Goal: Information Seeking & Learning: Learn about a topic

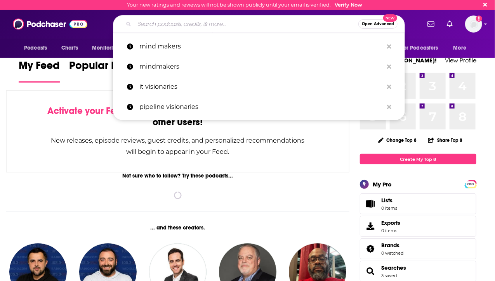
click at [183, 24] on input "Search podcasts, credits, & more..." at bounding box center [246, 24] width 224 height 12
paste input "Amputate to Elevate Podcast"
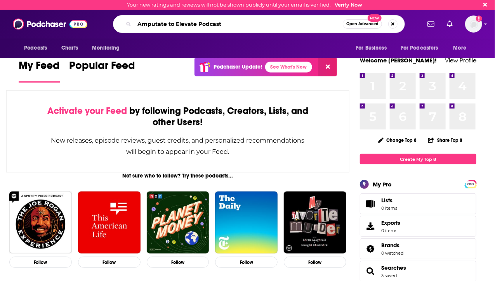
type input "Amputate to Elevate Podcast"
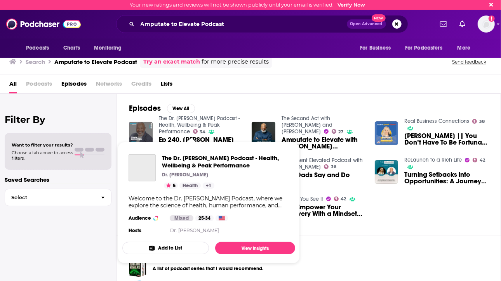
click at [177, 133] on link "The Dr. [PERSON_NAME] Podcast - Health, Wellbeing & Peak Performance" at bounding box center [199, 125] width 81 height 20
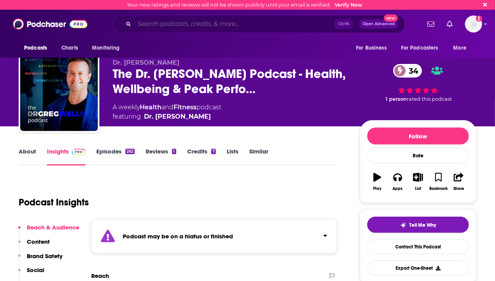
click at [160, 26] on input "Search podcasts, credits, & more..." at bounding box center [234, 24] width 200 height 12
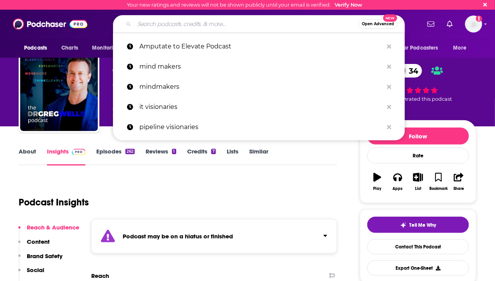
paste input "Amputate to Elevate Podcast"
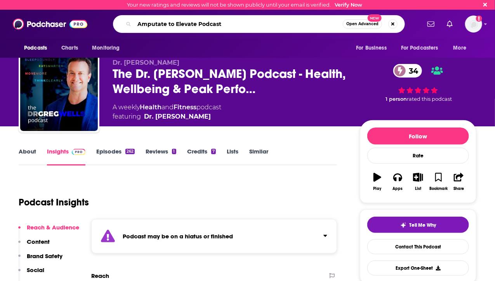
drag, startPoint x: 217, startPoint y: 25, endPoint x: 194, endPoint y: 26, distance: 22.9
click at [194, 26] on input "Amputate to Elevate Podcast" at bounding box center [238, 24] width 208 height 12
type input "Amputate to Elevate"
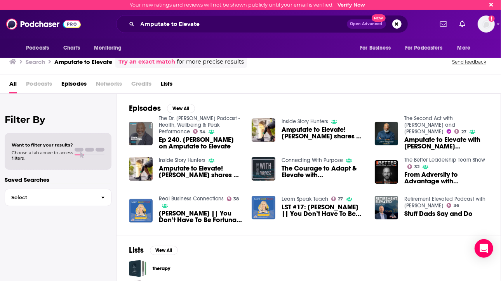
click at [43, 83] on span "Podcasts" at bounding box center [39, 86] width 26 height 16
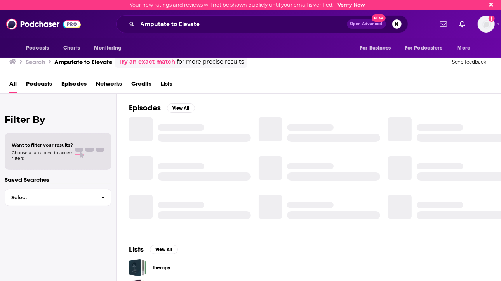
click at [46, 86] on span "Podcasts" at bounding box center [39, 86] width 26 height 16
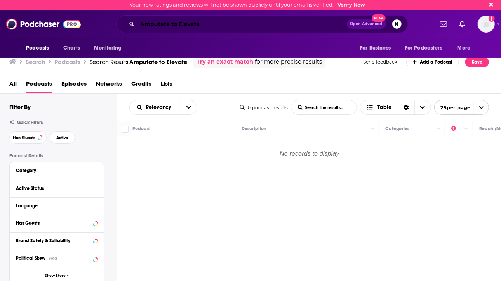
click at [141, 26] on input "Amputate to Elevate" at bounding box center [241, 24] width 209 height 12
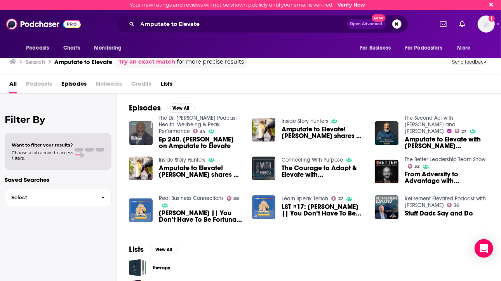
click at [189, 142] on span "Ep 240. [PERSON_NAME] on Amputate to Elevate" at bounding box center [201, 142] width 84 height 13
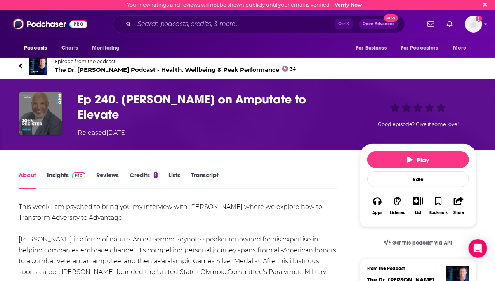
click at [52, 173] on link "Insights" at bounding box center [66, 181] width 38 height 18
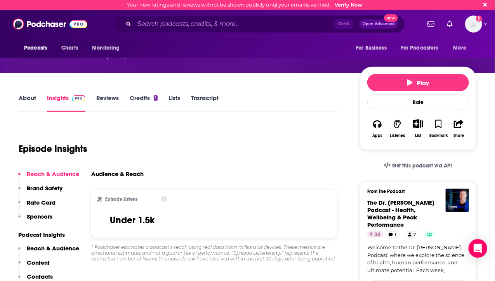
scroll to position [116, 0]
